Goal: Information Seeking & Learning: Check status

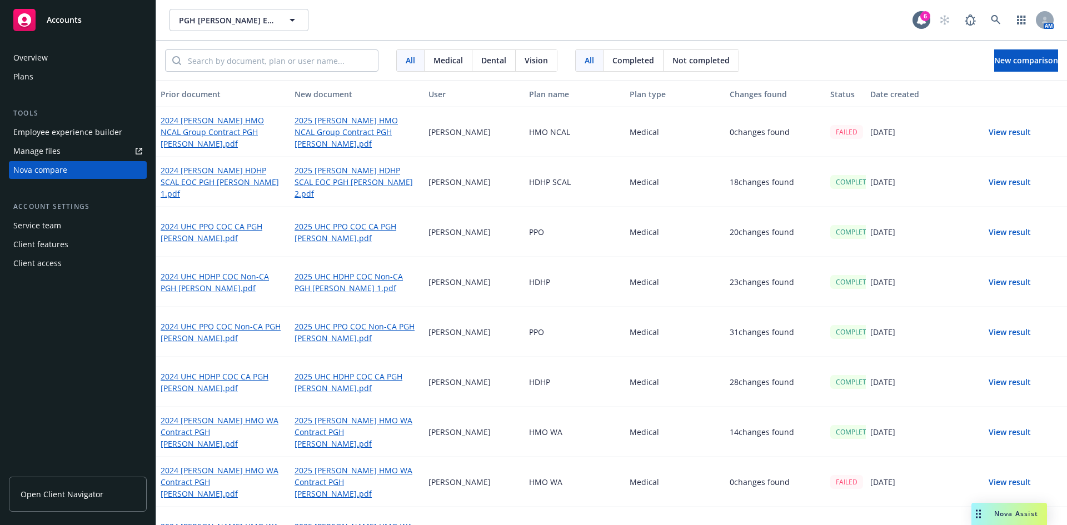
click at [788, 287] on p "23 changes found" at bounding box center [762, 282] width 64 height 12
